Goal: Find specific page/section: Find specific page/section

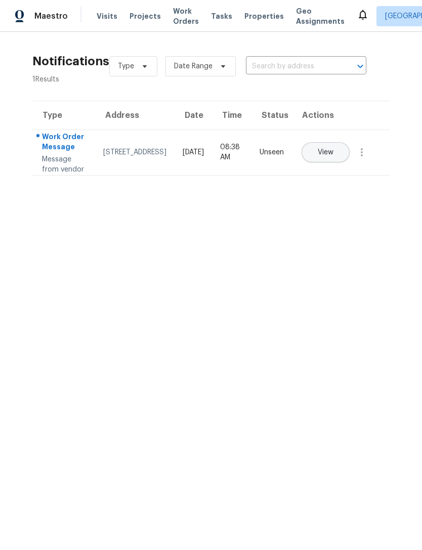
click at [174, 15] on span "Work Orders" at bounding box center [186, 16] width 26 height 20
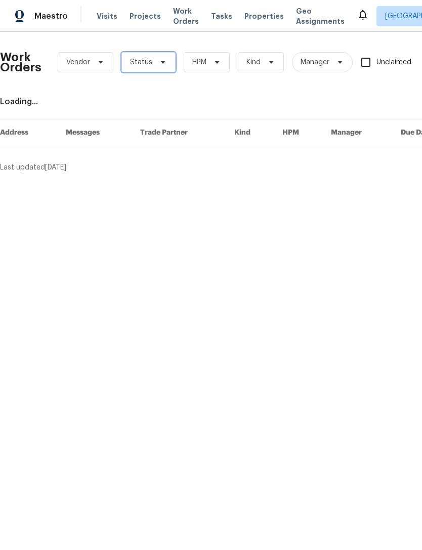
click at [156, 60] on span at bounding box center [161, 62] width 11 height 8
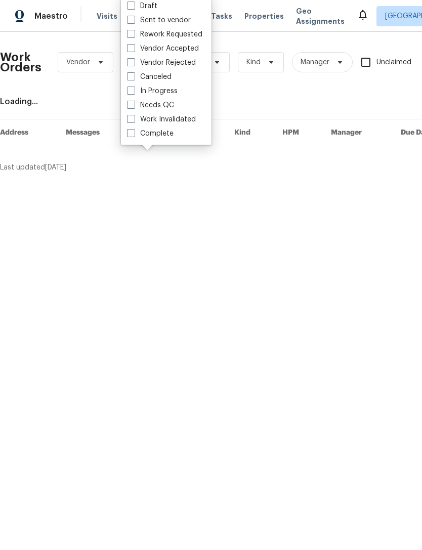
click at [132, 108] on span at bounding box center [131, 105] width 8 height 8
click at [132, 107] on input "Needs QC" at bounding box center [130, 103] width 7 height 7
checkbox input "true"
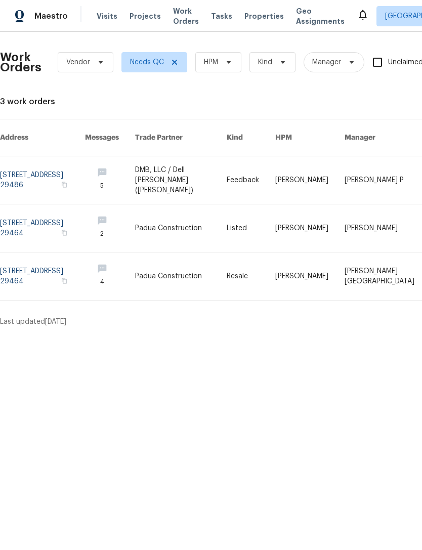
click at [249, 20] on span "Properties" at bounding box center [263, 16] width 39 height 10
